Goal: Information Seeking & Learning: Check status

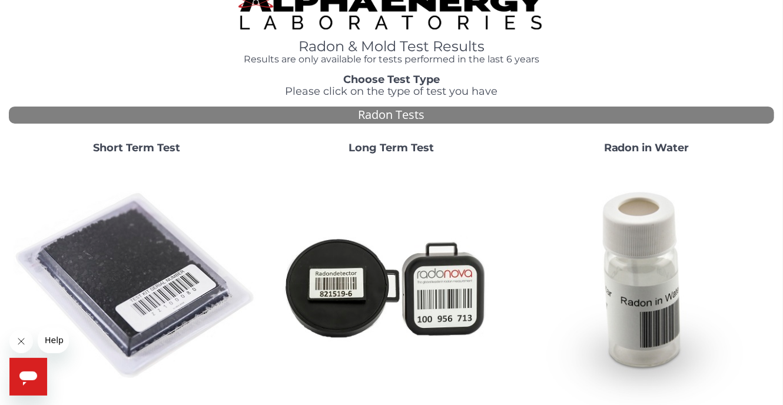
scroll to position [16, 0]
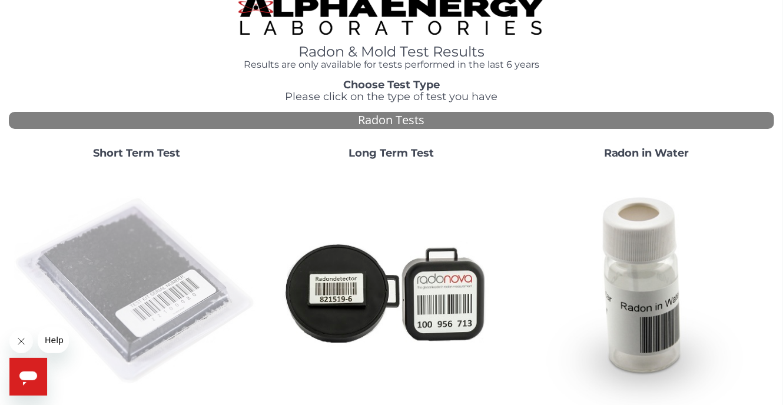
click at [153, 266] on img at bounding box center [137, 292] width 246 height 246
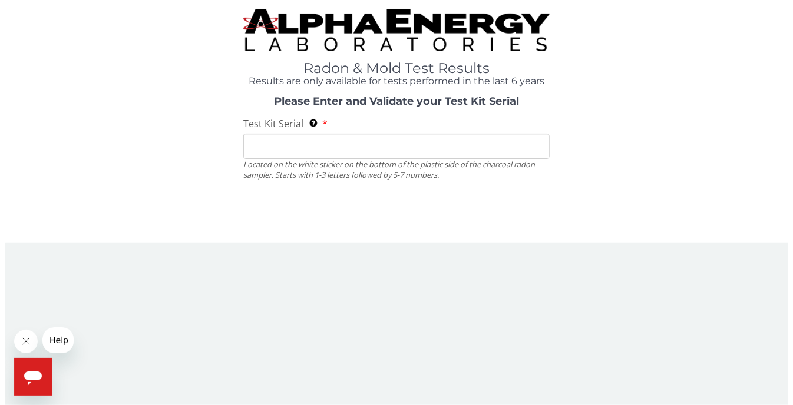
scroll to position [0, 0]
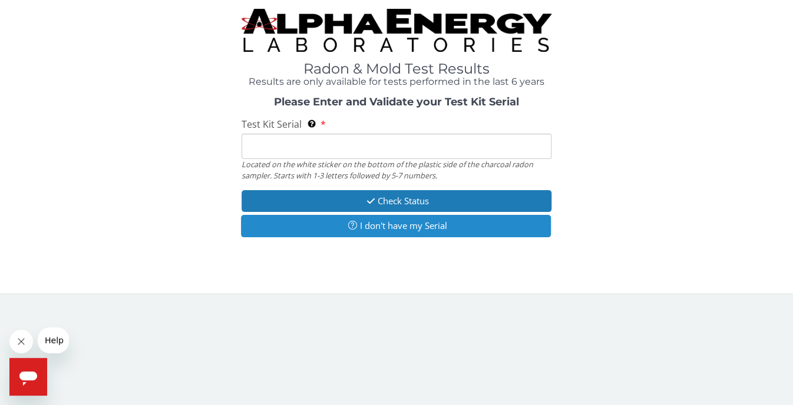
click at [436, 227] on button "I don't have my Serial" at bounding box center [396, 226] width 310 height 22
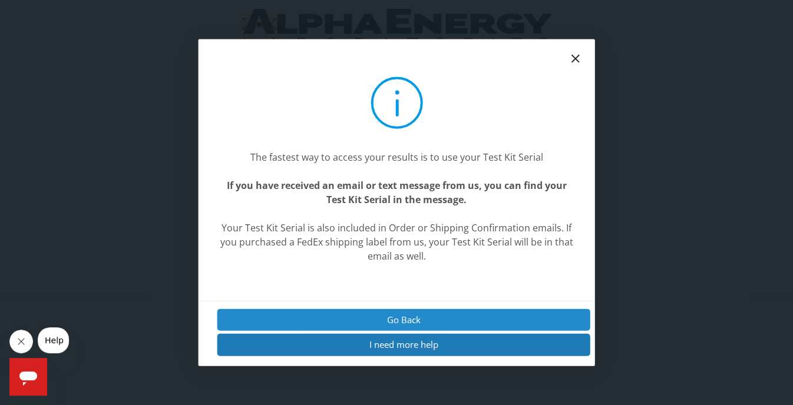
click at [393, 314] on button "Go Back" at bounding box center [403, 320] width 373 height 22
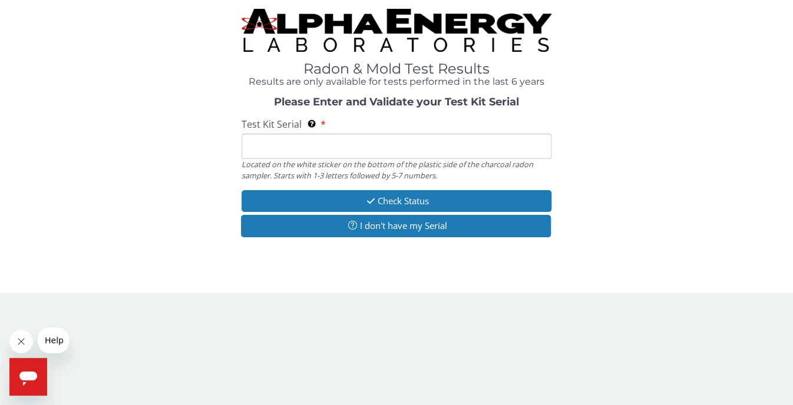
click at [278, 144] on input "Test Kit Serial Located on the white sticker on the bottom of the plastic side …" at bounding box center [396, 146] width 310 height 25
paste input "FC353005"
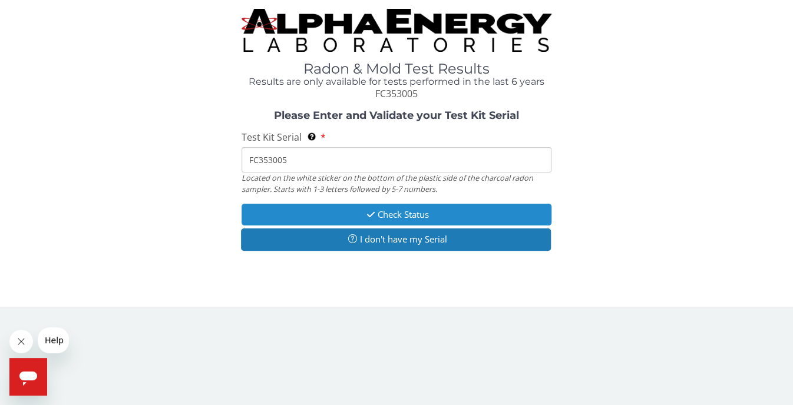
type input "FC353005"
click at [396, 215] on button "Check Status" at bounding box center [396, 215] width 310 height 22
